Goal: Register for event/course

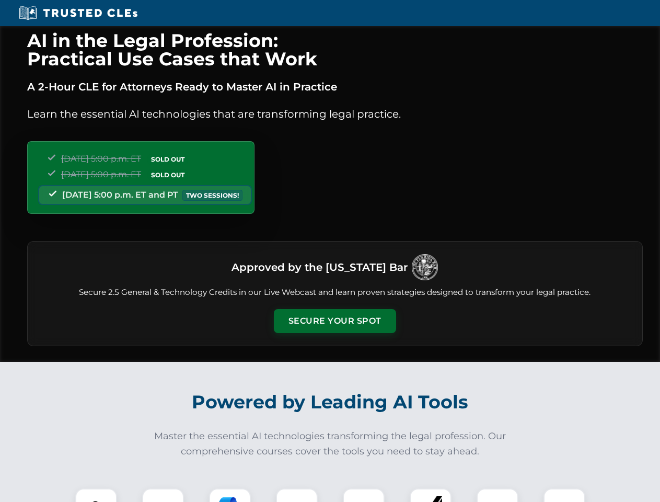
click at [334, 321] on button "Secure Your Spot" at bounding box center [335, 321] width 122 height 24
click at [96, 495] on img at bounding box center [96, 509] width 30 height 30
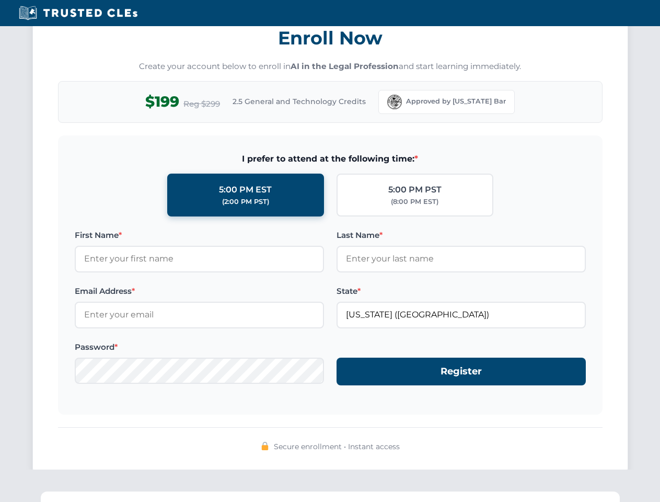
scroll to position [1026, 0]
